Goal: Task Accomplishment & Management: Use online tool/utility

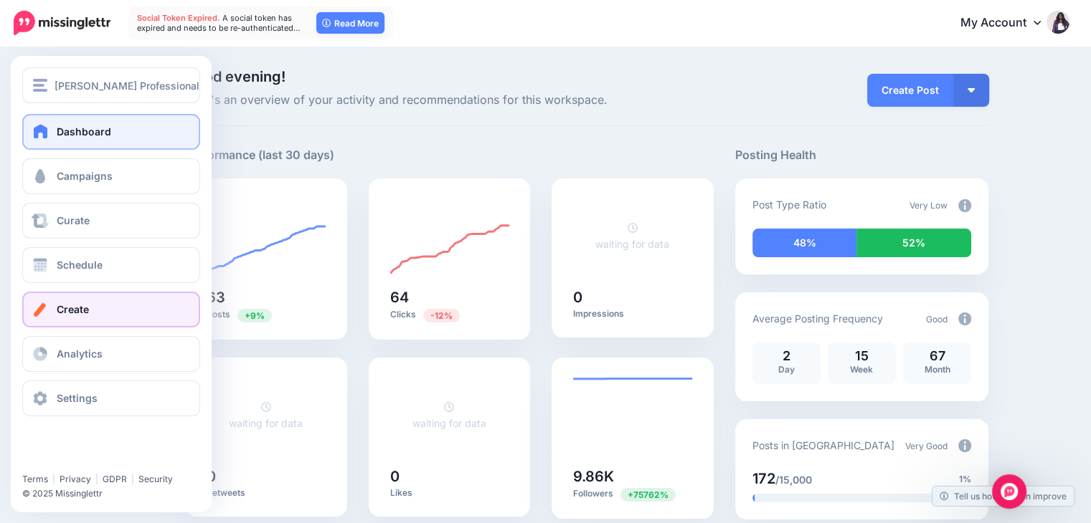
click at [90, 308] on link "Create" at bounding box center [111, 310] width 178 height 36
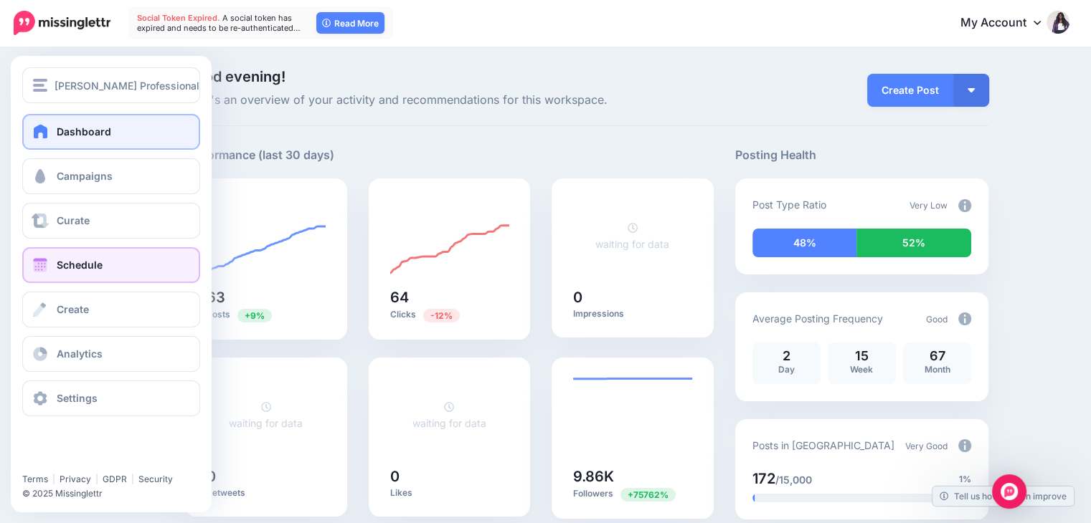
click at [90, 263] on span "Schedule" at bounding box center [80, 265] width 46 height 12
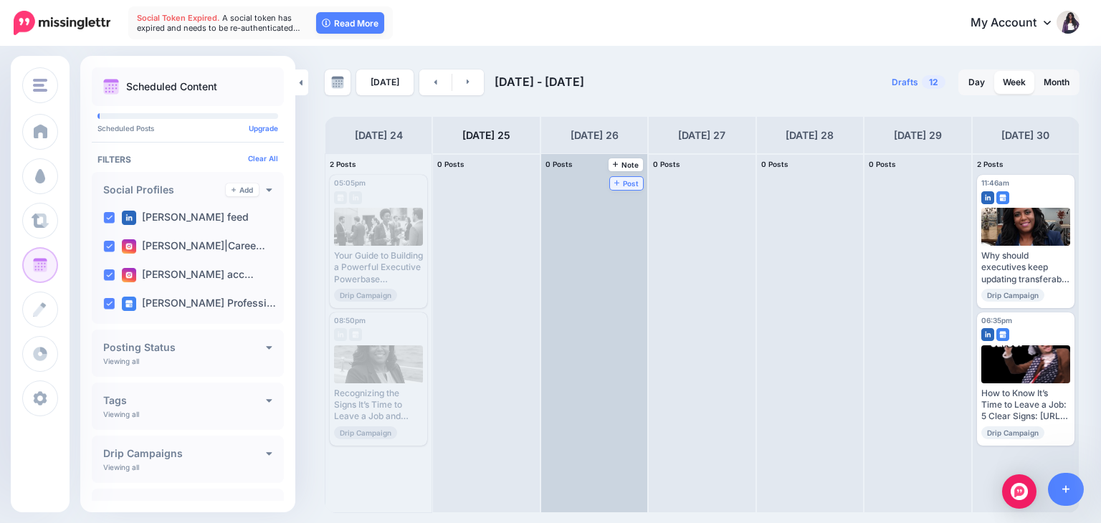
click at [615, 180] on span "Post" at bounding box center [627, 183] width 25 height 7
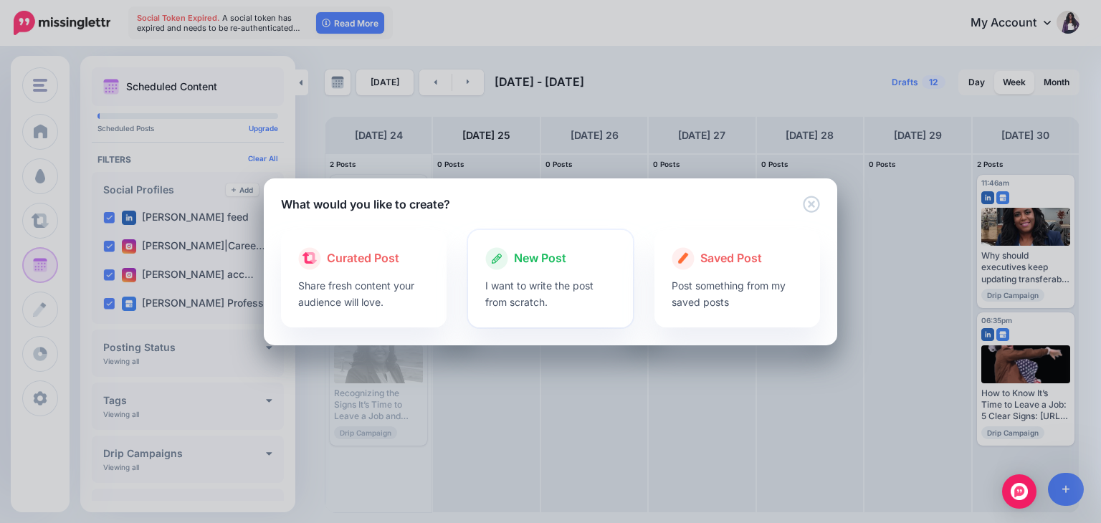
click at [513, 290] on p "I want to write the post from scratch." at bounding box center [550, 294] width 131 height 33
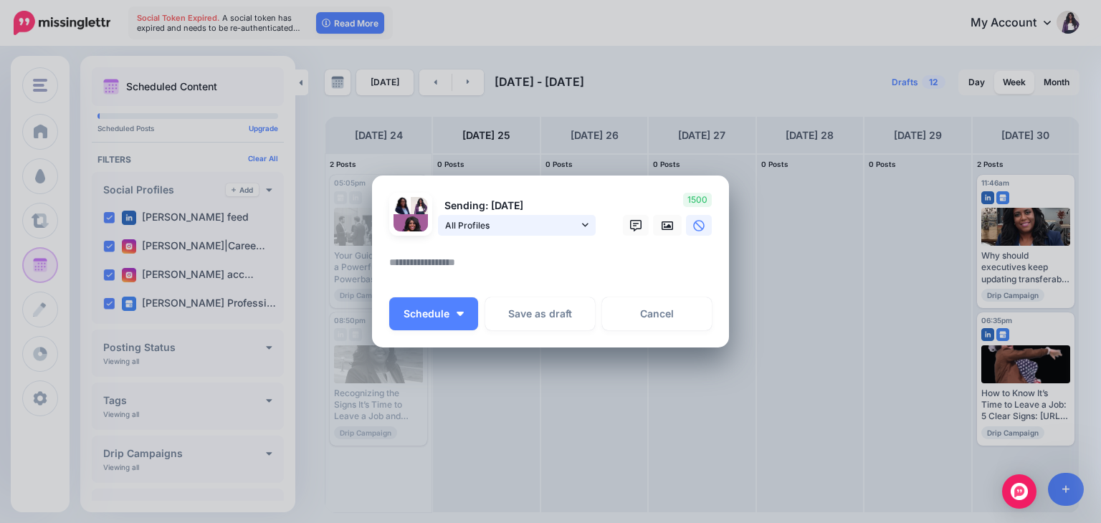
click at [581, 227] on link "All Profiles" at bounding box center [517, 225] width 158 height 21
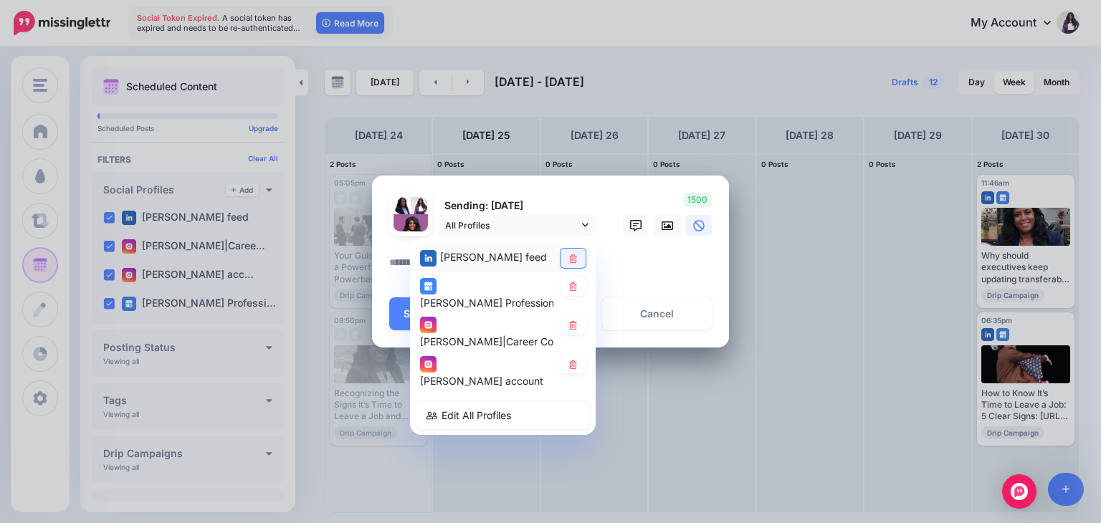
click at [564, 262] on link at bounding box center [573, 258] width 25 height 19
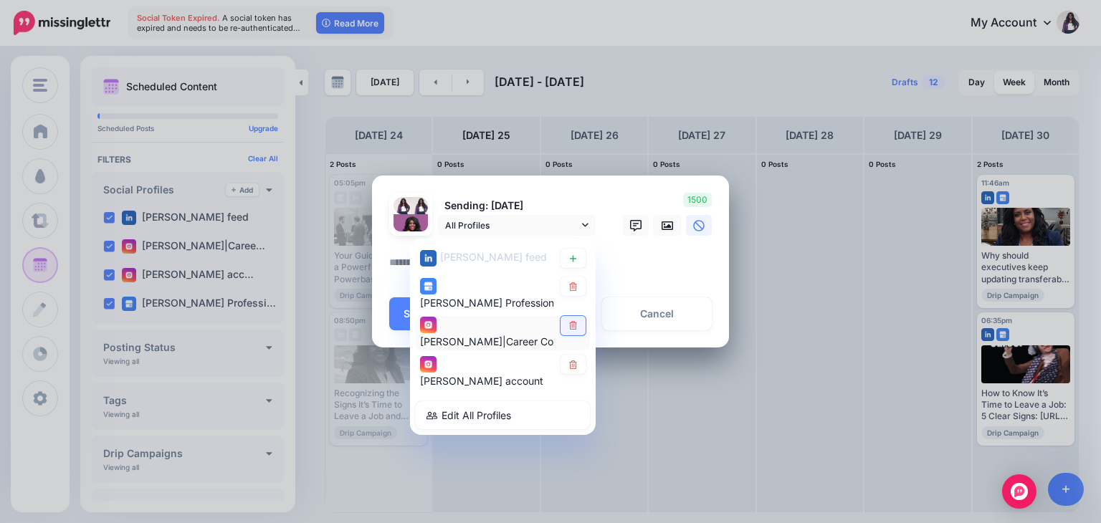
click at [571, 326] on icon at bounding box center [573, 326] width 11 height 9
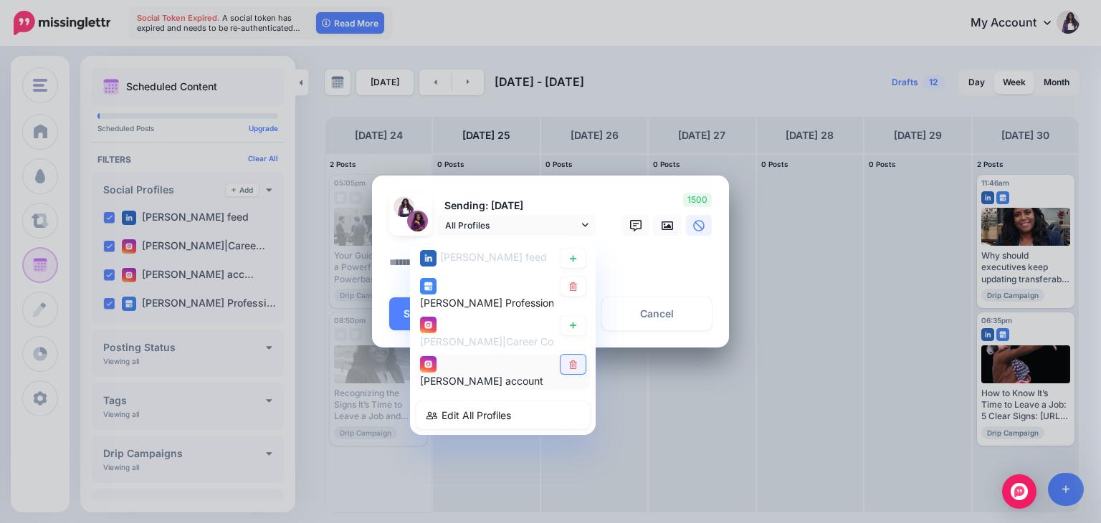
click at [576, 364] on icon at bounding box center [573, 365] width 8 height 9
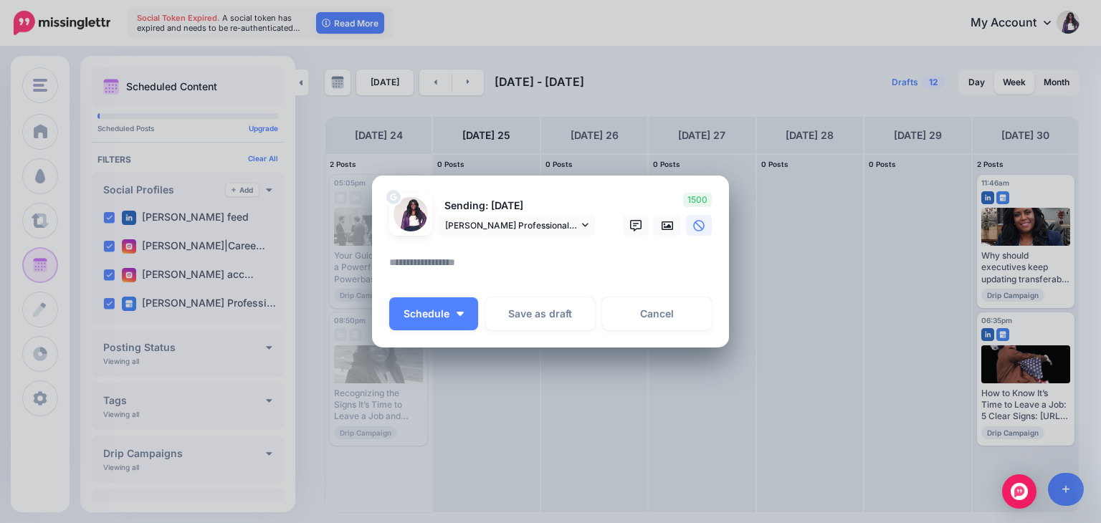
click at [581, 267] on textarea at bounding box center [554, 268] width 330 height 28
paste textarea "**********"
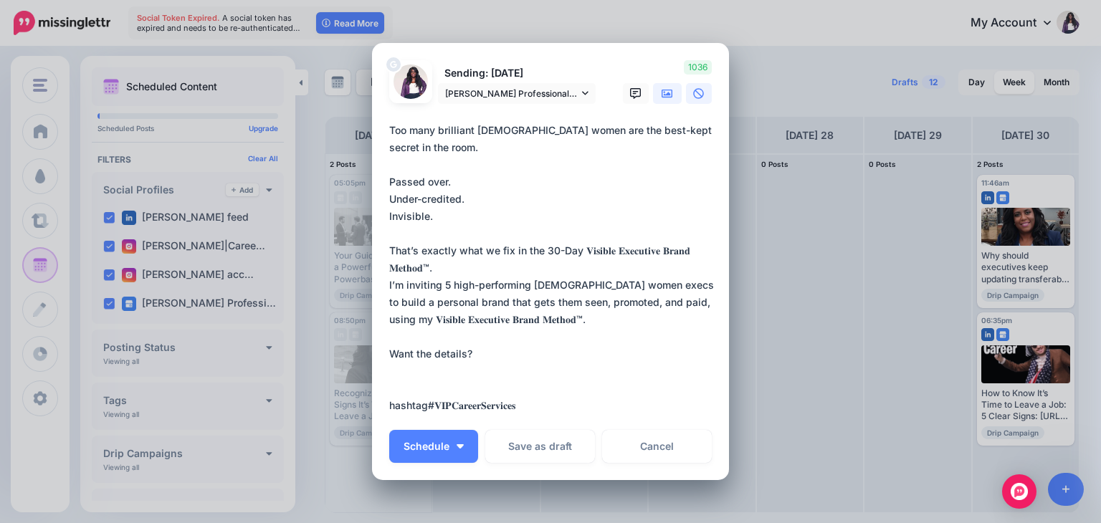
type textarea "**********"
click at [665, 97] on icon at bounding box center [667, 93] width 11 height 9
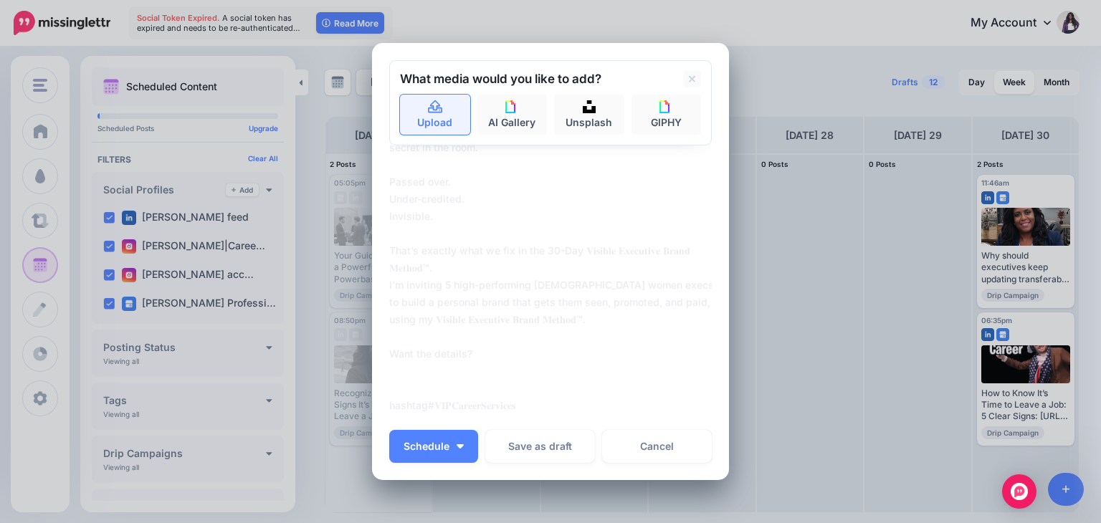
click at [427, 110] on icon at bounding box center [435, 107] width 16 height 13
click at [425, 116] on link "Upload" at bounding box center [435, 115] width 70 height 40
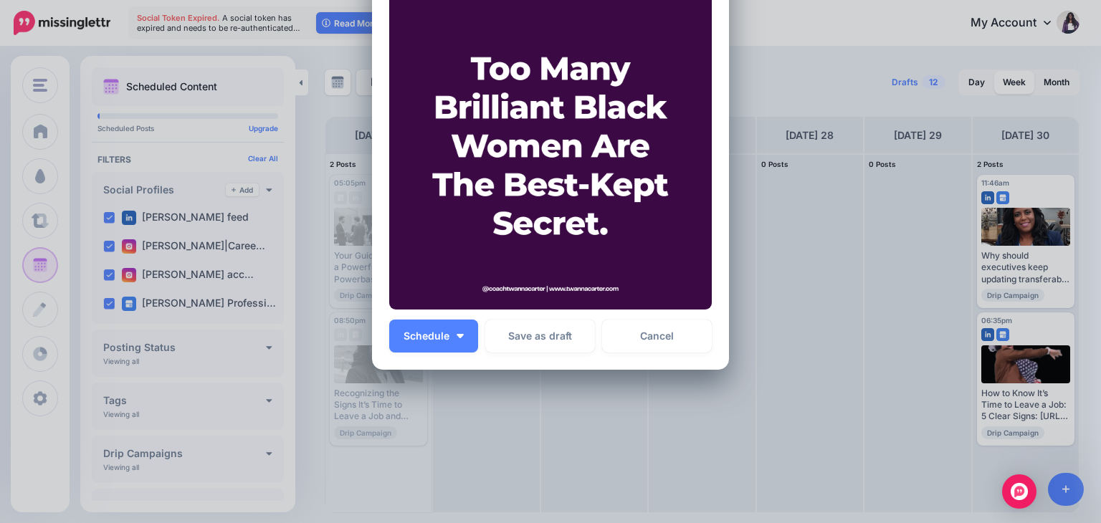
scroll to position [426, 0]
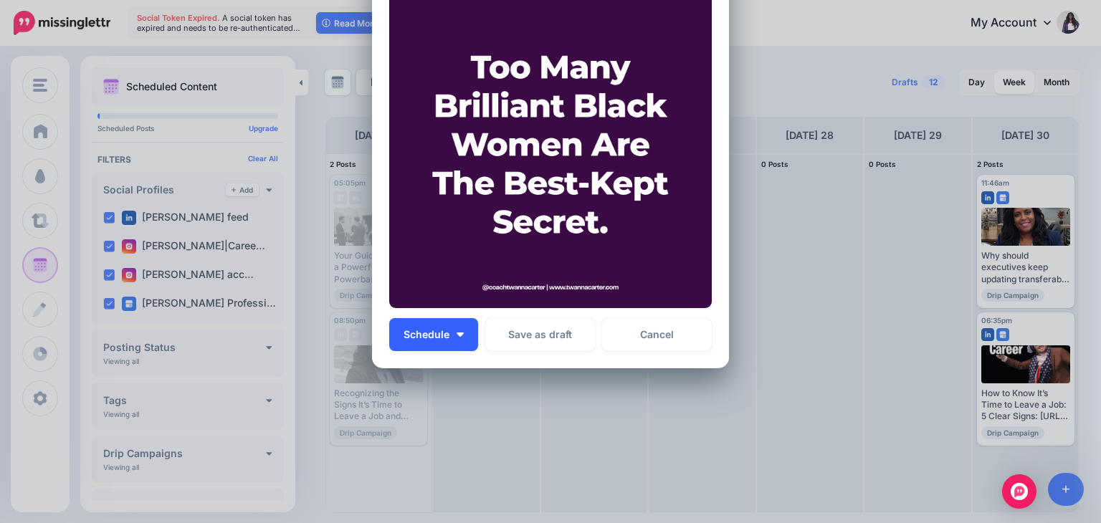
click at [457, 328] on button "Schedule" at bounding box center [433, 334] width 89 height 33
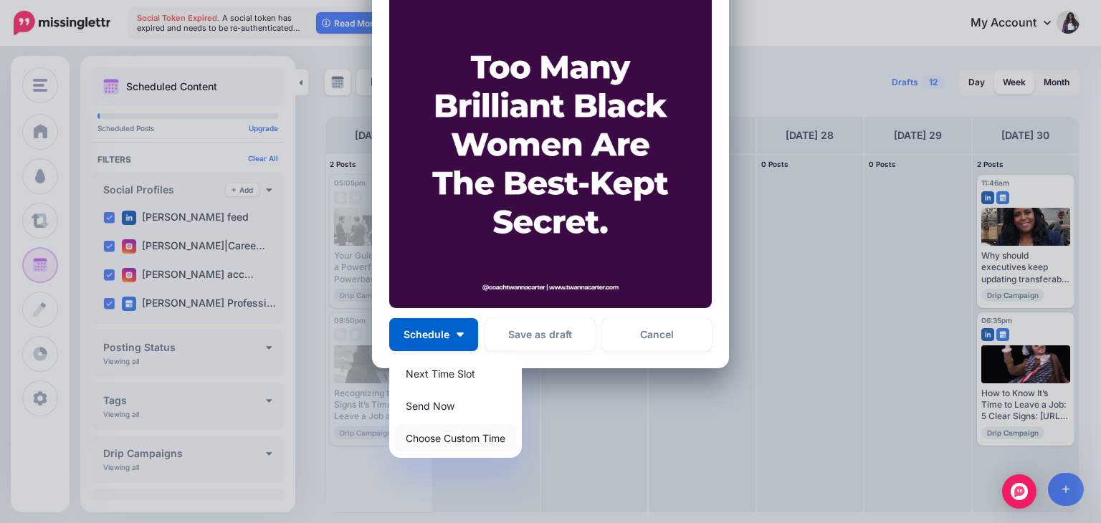
click at [447, 437] on link "Choose Custom Time" at bounding box center [455, 439] width 121 height 28
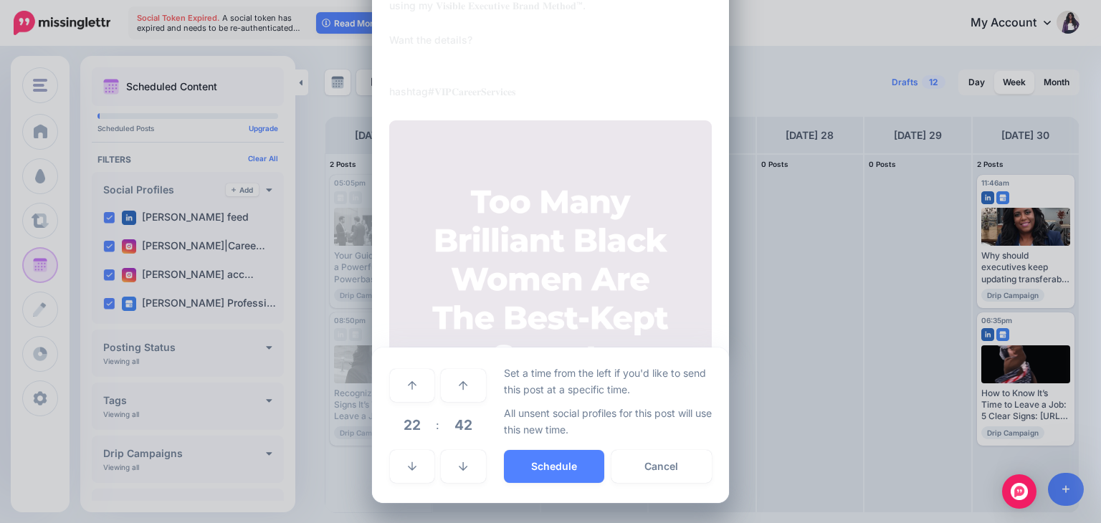
scroll to position [290, 0]
click at [413, 392] on link at bounding box center [412, 386] width 44 height 33
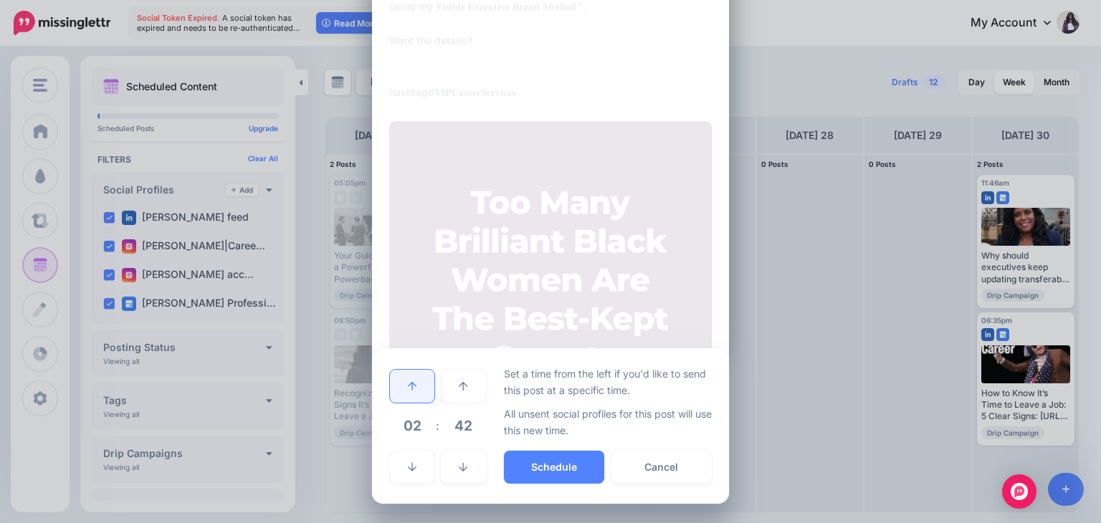
click at [413, 392] on link at bounding box center [412, 386] width 44 height 33
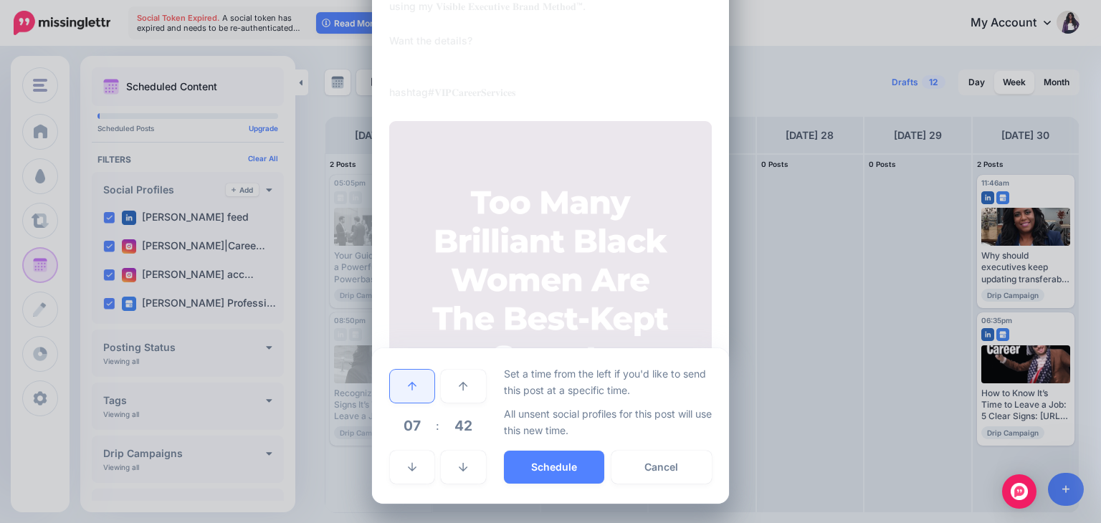
click at [413, 392] on link at bounding box center [412, 386] width 44 height 33
click at [409, 466] on icon at bounding box center [412, 468] width 9 height 10
click at [559, 465] on button "Schedule" at bounding box center [554, 467] width 100 height 33
